Goal: Find specific page/section: Find specific page/section

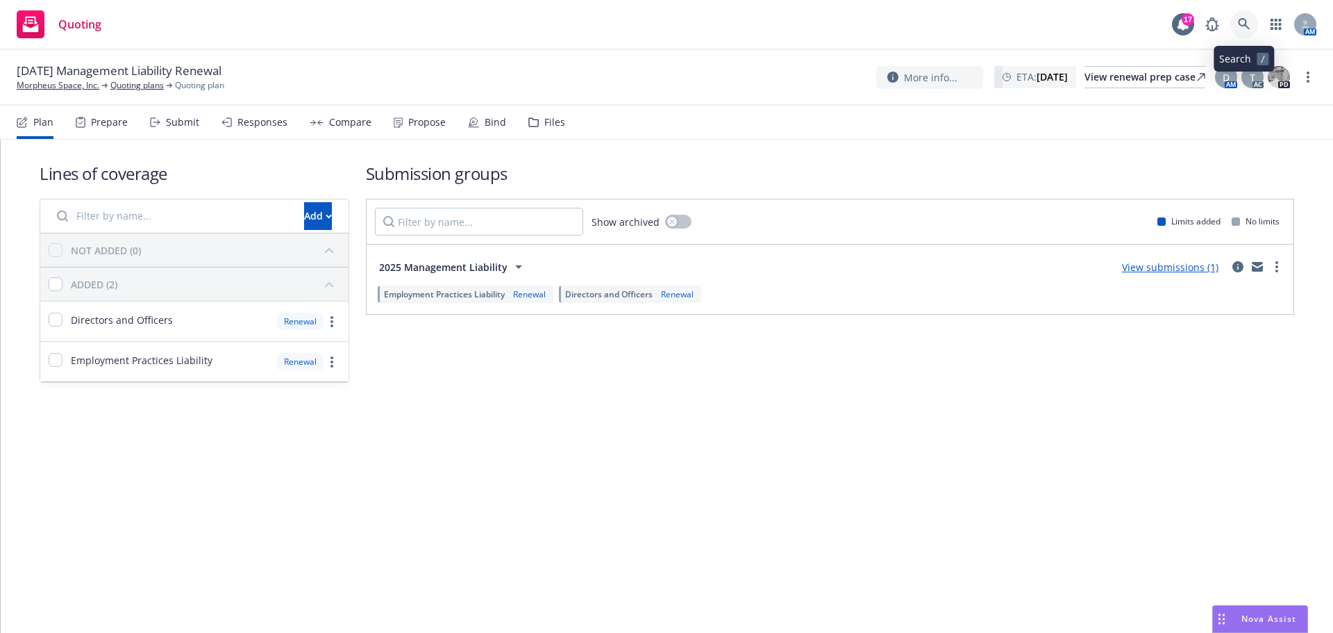
click at [1249, 24] on icon at bounding box center [1244, 24] width 12 height 12
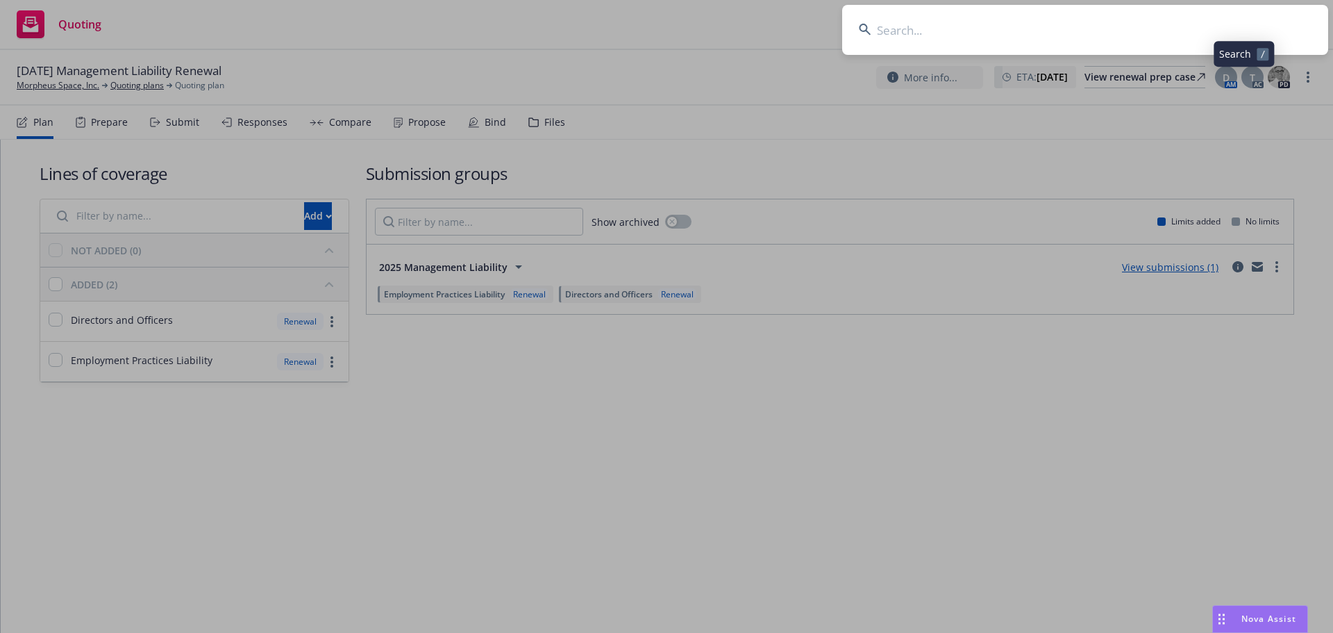
click at [1234, 22] on input at bounding box center [1085, 30] width 486 height 50
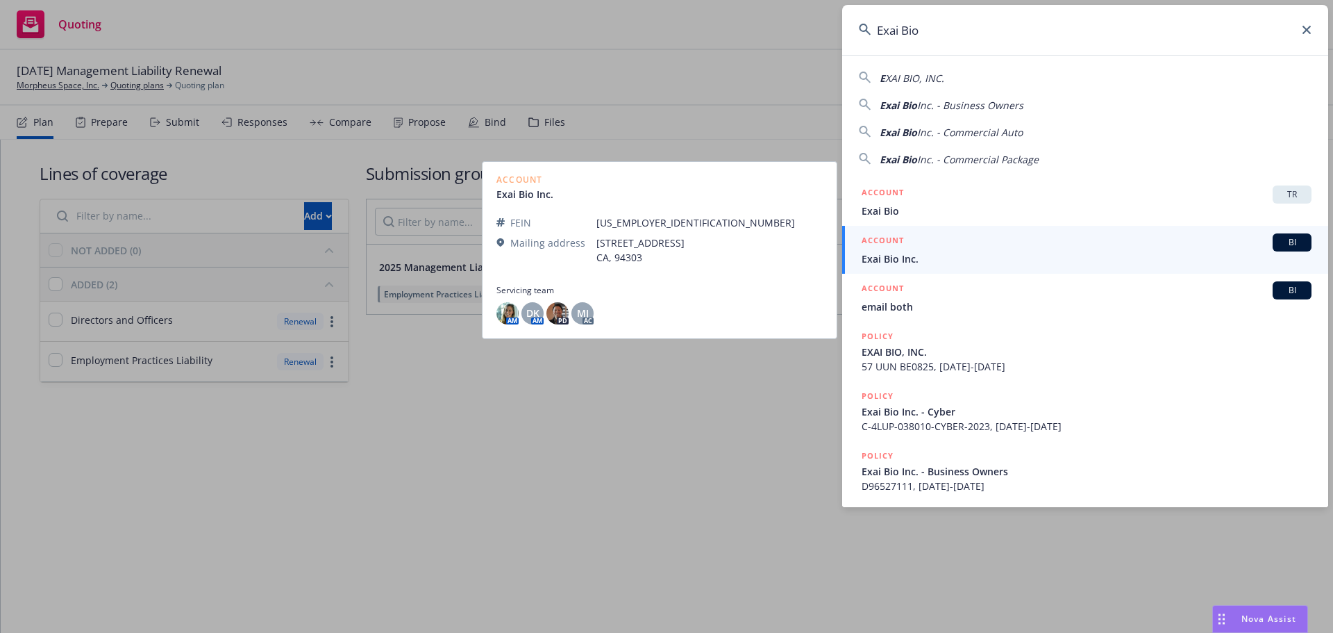
type input "Exai Bio"
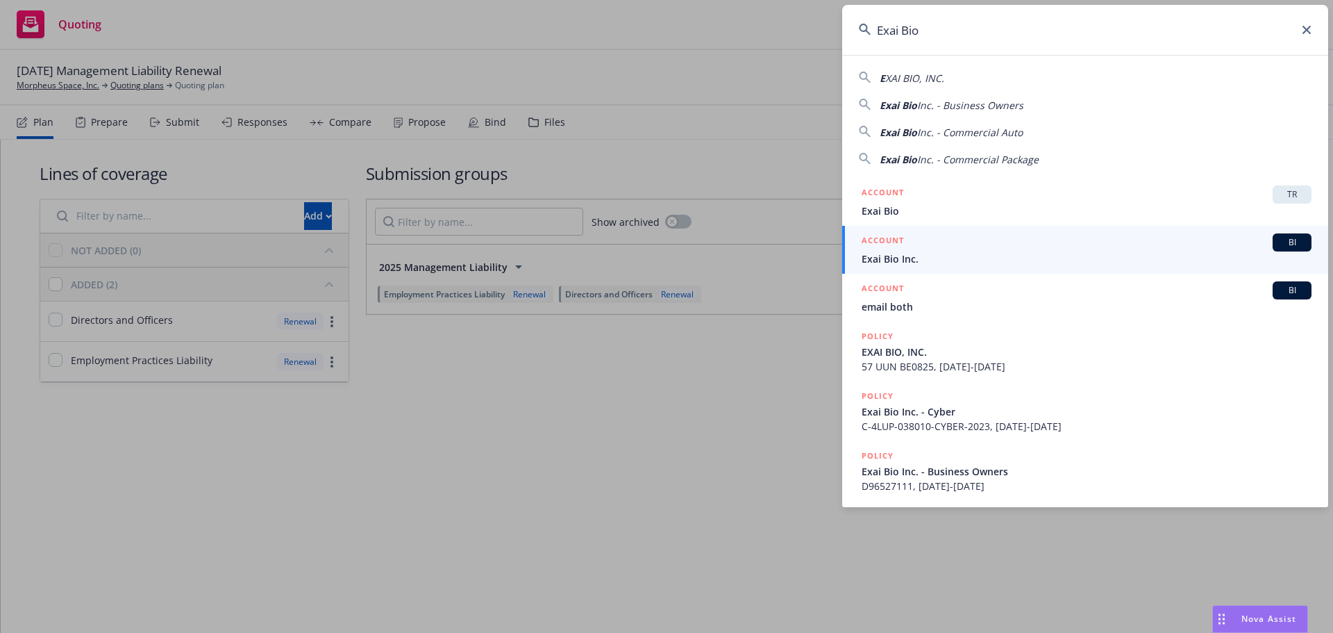
click at [940, 256] on span "Exai Bio Inc." at bounding box center [1087, 258] width 450 height 15
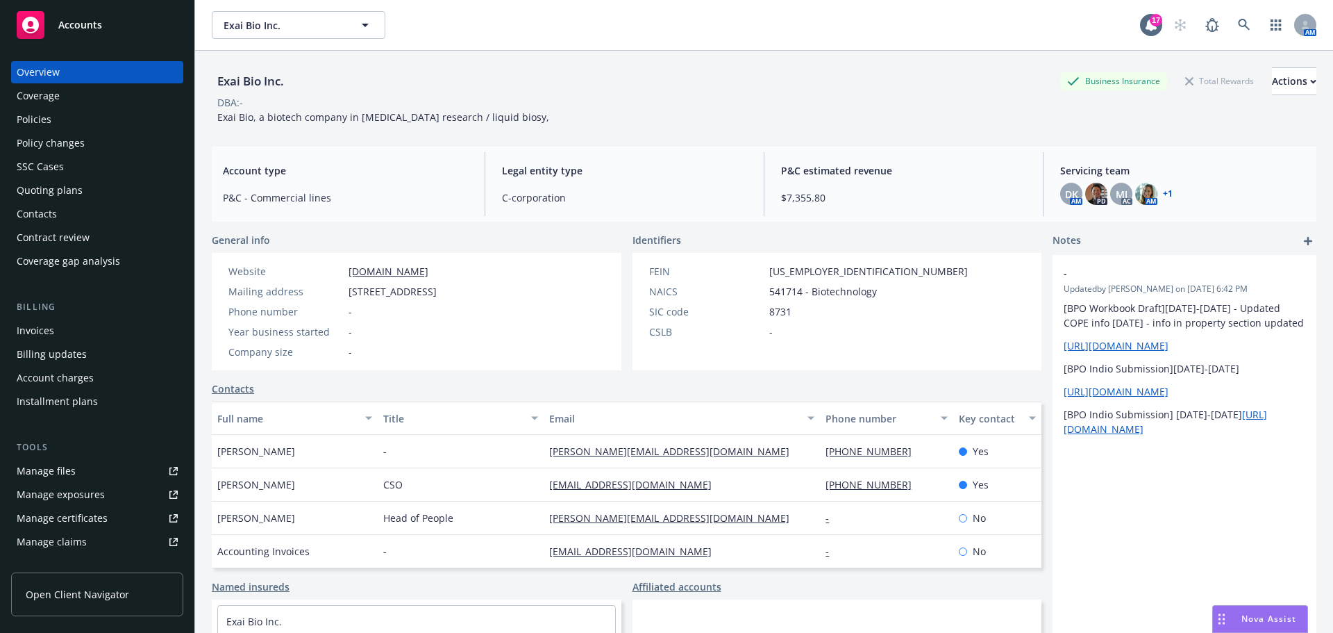
click at [51, 119] on div "Policies" at bounding box center [97, 119] width 161 height 22
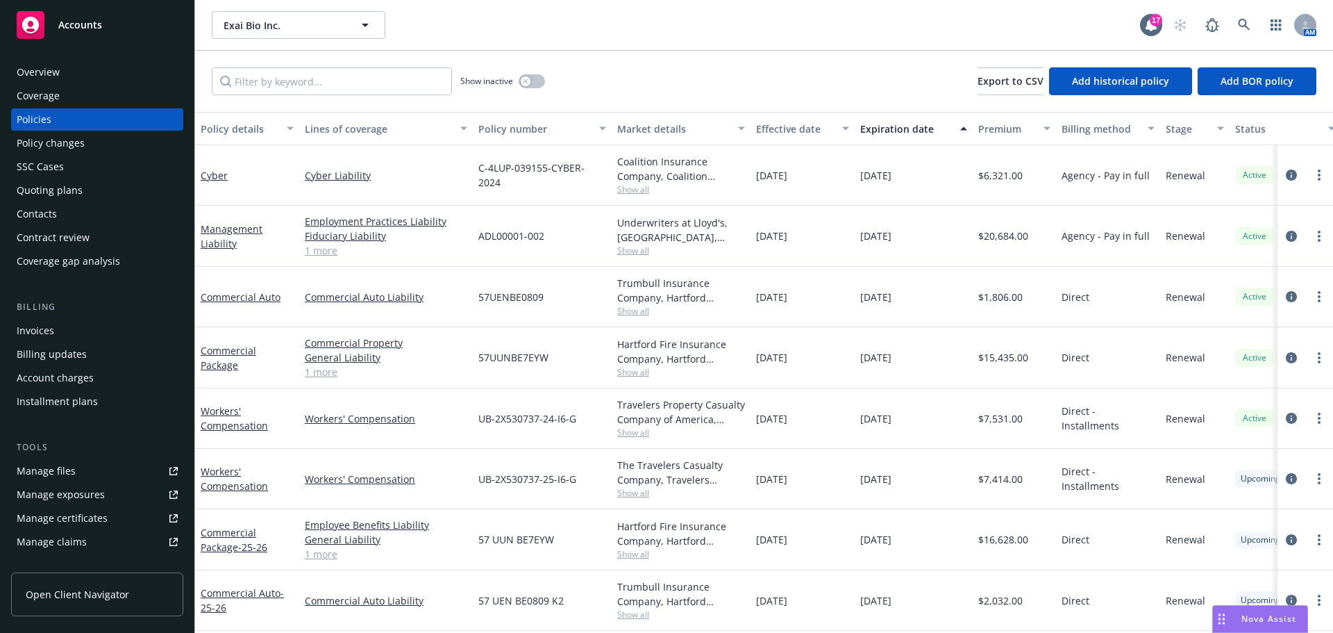
click at [104, 195] on div "Quoting plans" at bounding box center [97, 190] width 161 height 22
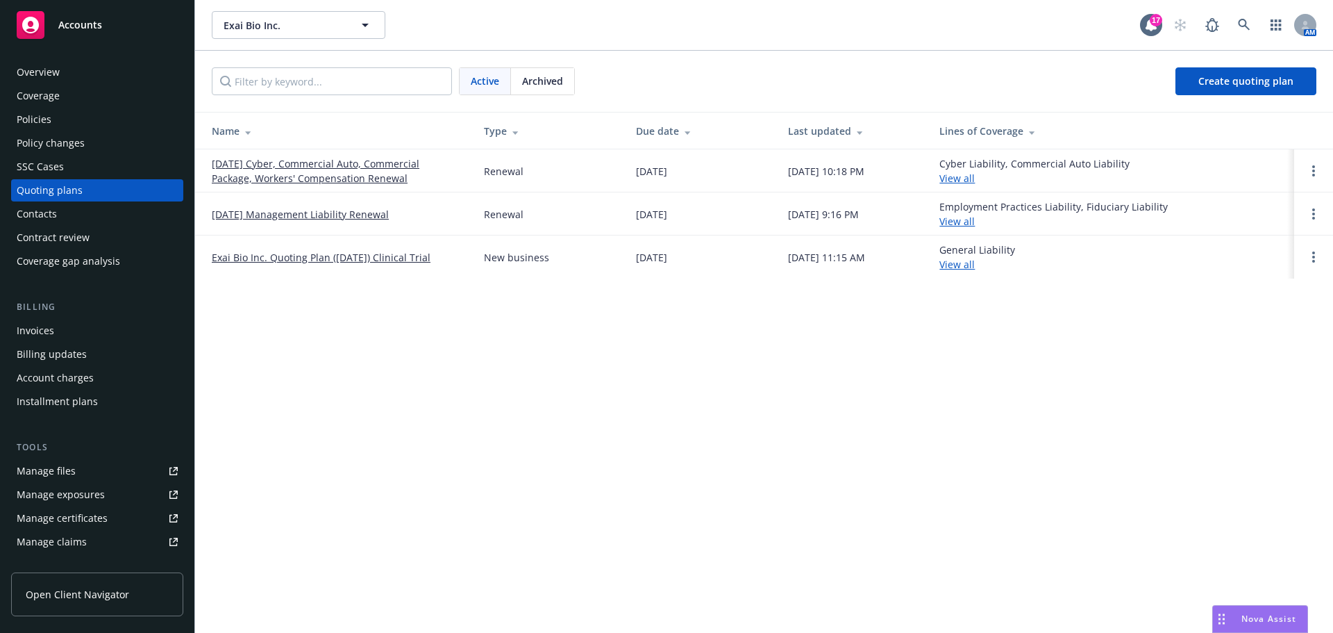
click at [325, 212] on link "09/23/25 Management Liability Renewal" at bounding box center [300, 214] width 177 height 15
